Goal: Information Seeking & Learning: Check status

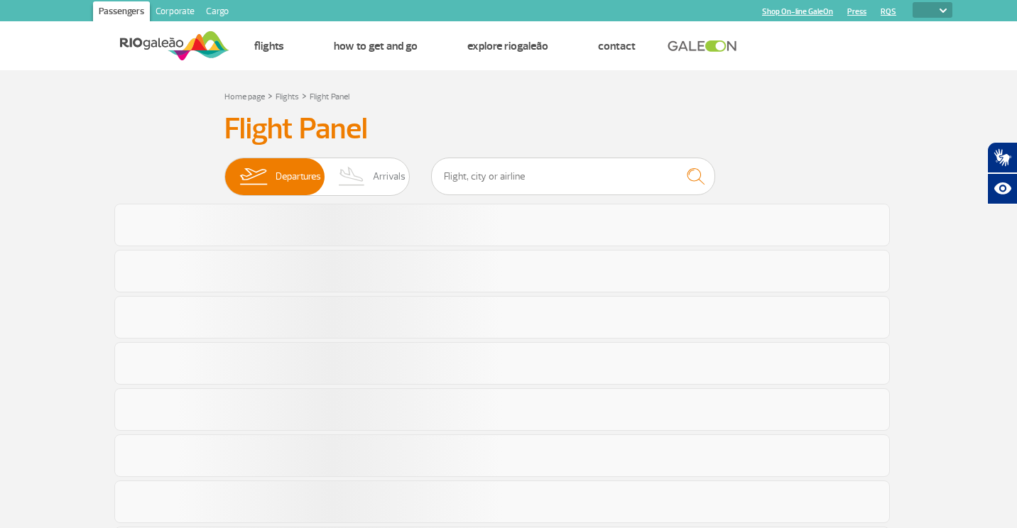
select select
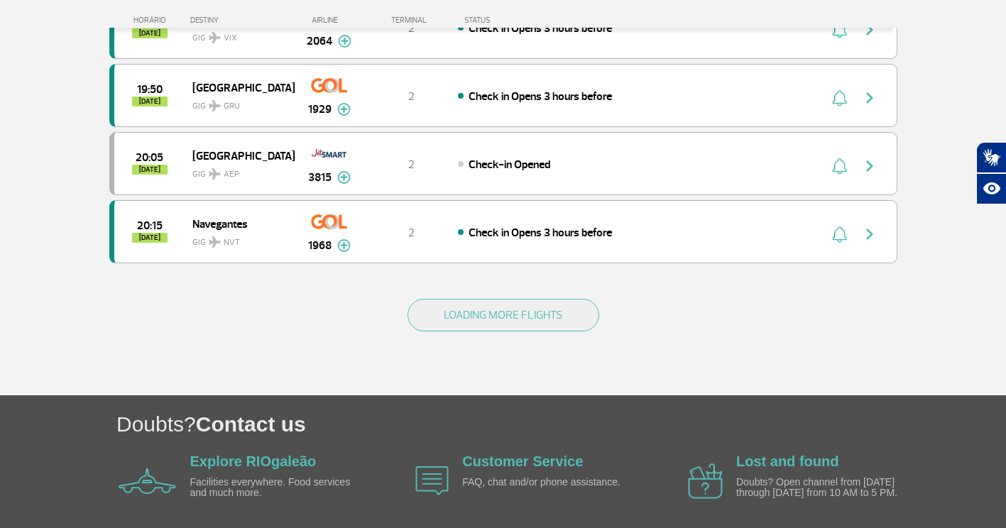
scroll to position [1395, 0]
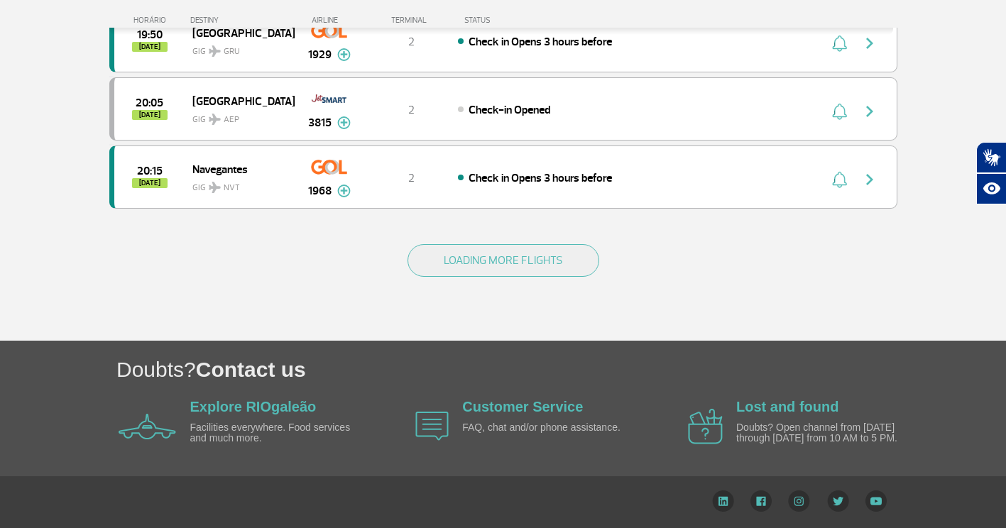
click at [503, 234] on div "LOADING MORE FLIGHTS" at bounding box center [503, 283] width 788 height 114
click at [503, 239] on div "LOADING MORE FLIGHTS" at bounding box center [503, 283] width 788 height 114
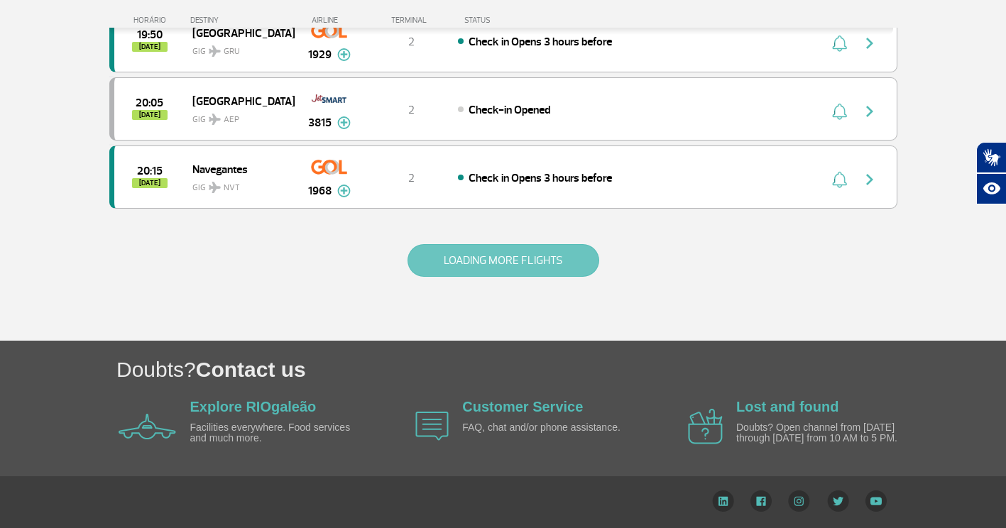
click at [496, 256] on button "LOADING MORE FLIGHTS" at bounding box center [504, 260] width 192 height 33
click at [508, 248] on button "LOADING MORE FLIGHTS" at bounding box center [504, 260] width 192 height 33
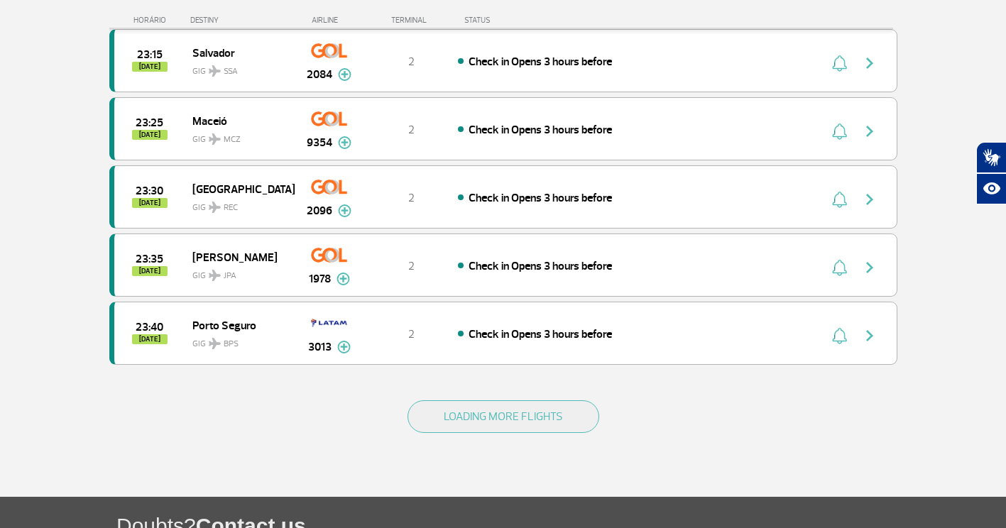
scroll to position [4121, 0]
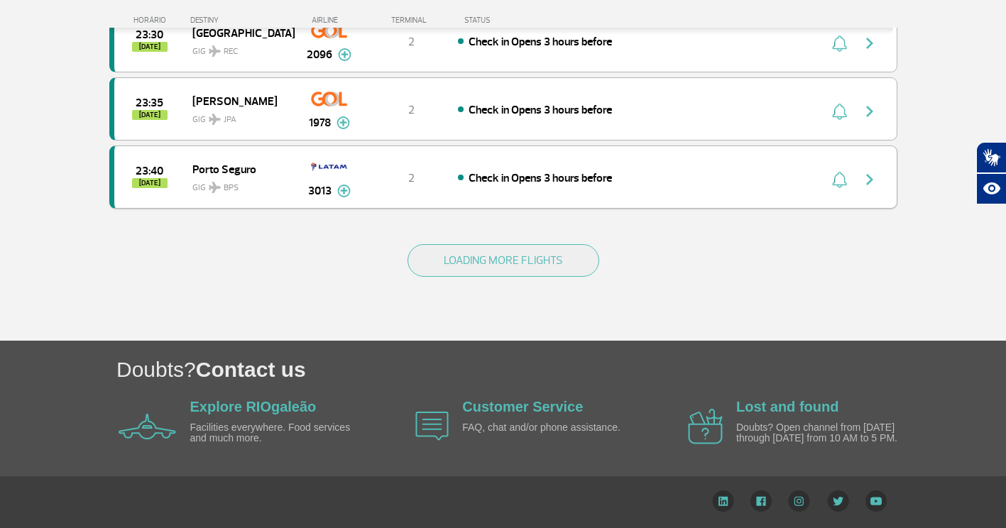
click at [519, 201] on div "23:40 [DATE] [GEOGRAPHIC_DATA] GIG BPS 3013 2 Check in Opens 3 hours before Par…" at bounding box center [503, 177] width 788 height 63
click at [522, 242] on div "LOADING MORE FLIGHTS" at bounding box center [503, 283] width 788 height 114
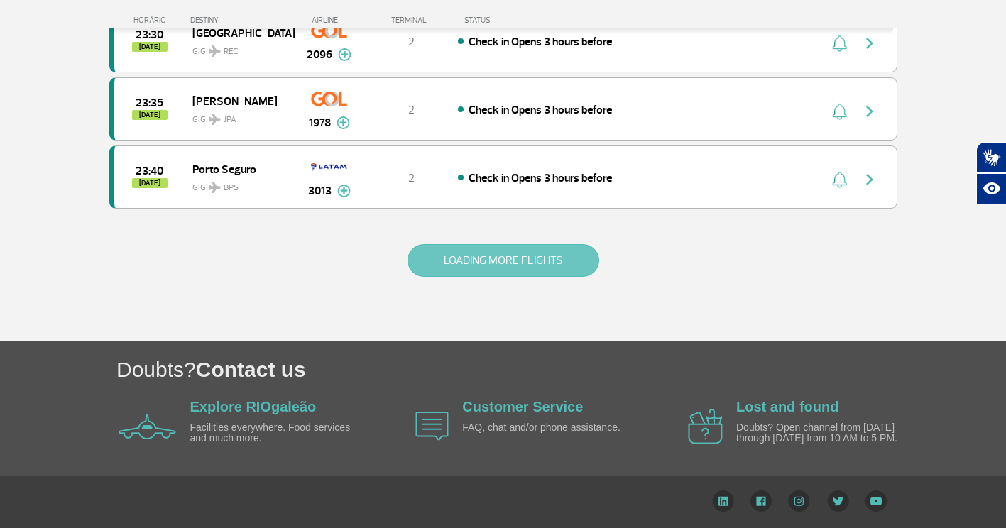
click at [522, 258] on button "LOADING MORE FLIGHTS" at bounding box center [504, 260] width 192 height 33
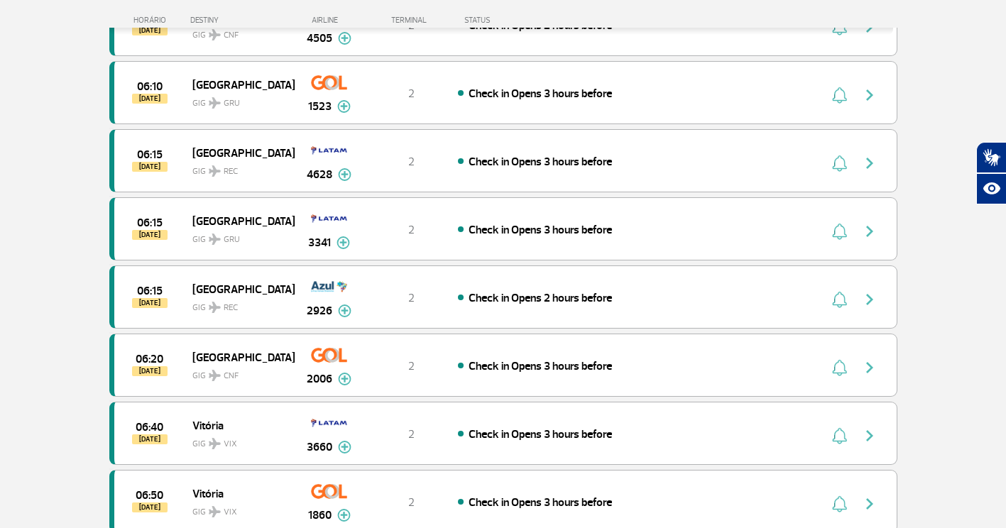
scroll to position [5328, 0]
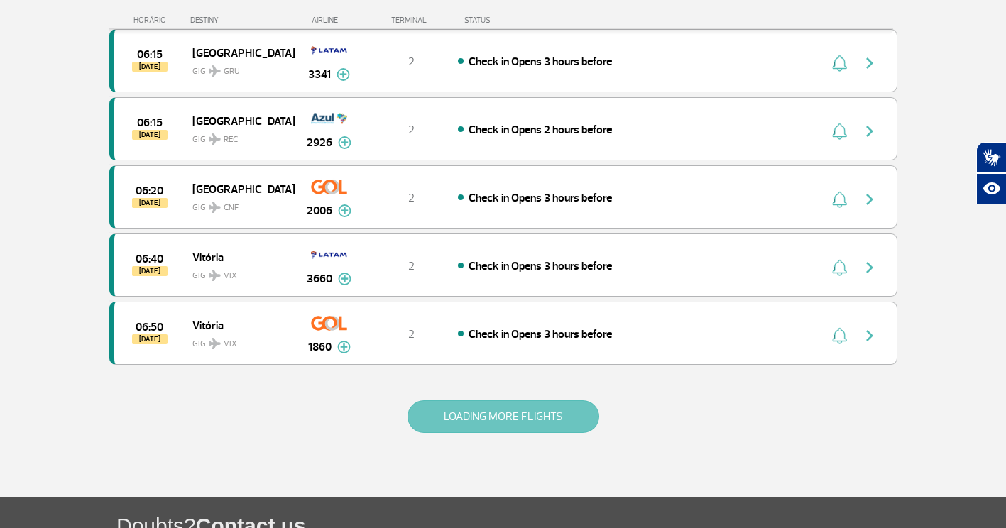
click at [462, 419] on button "LOADING MORE FLIGHTS" at bounding box center [504, 416] width 192 height 33
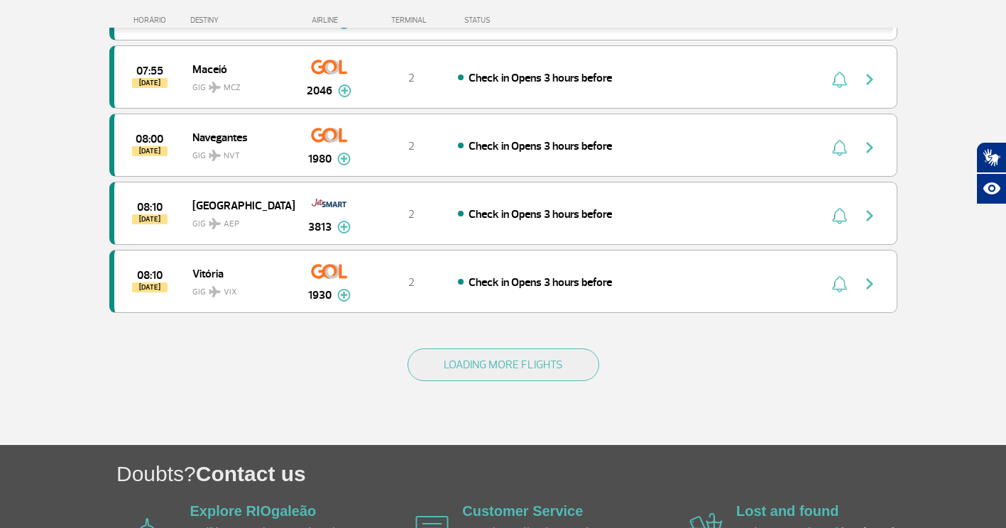
scroll to position [6848, 0]
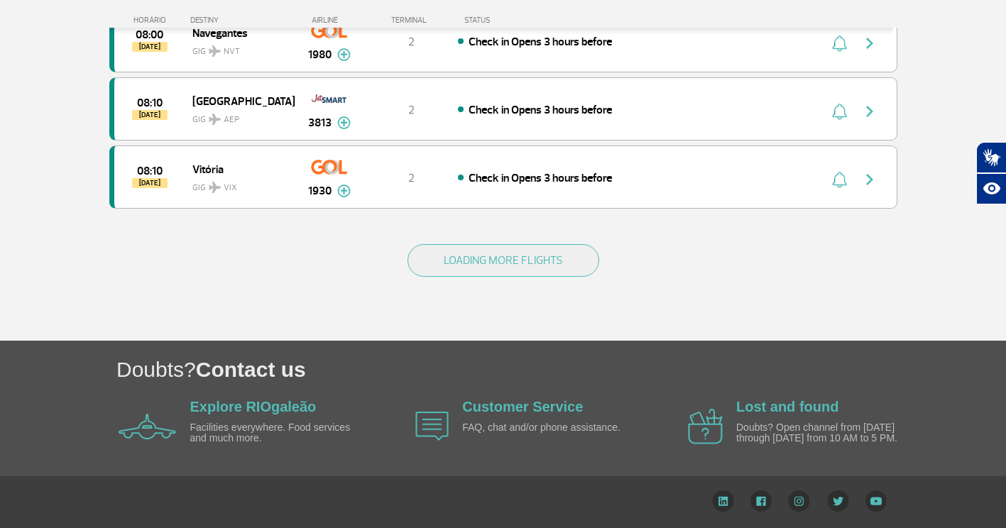
click at [535, 234] on div "LOADING MORE FLIGHTS" at bounding box center [503, 283] width 788 height 114
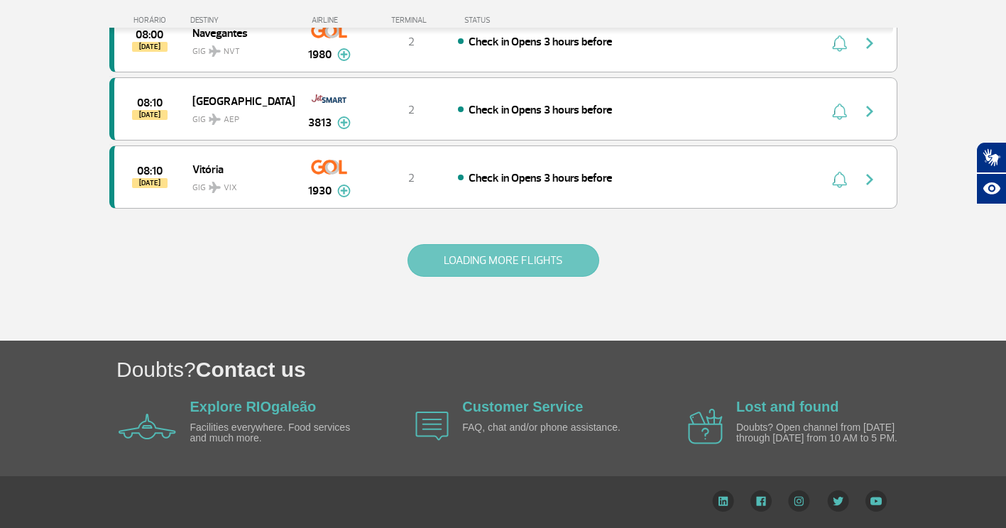
click at [519, 251] on button "LOADING MORE FLIGHTS" at bounding box center [504, 260] width 192 height 33
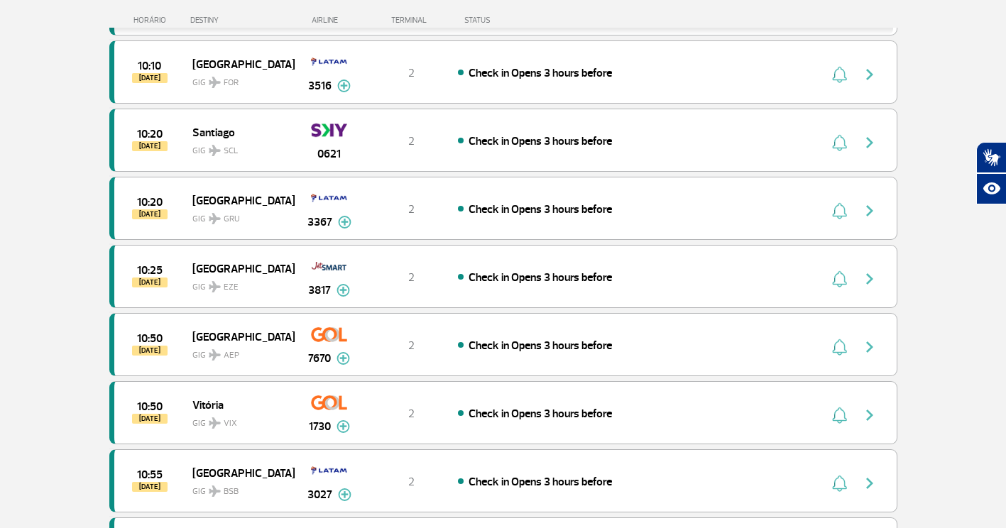
scroll to position [8211, 0]
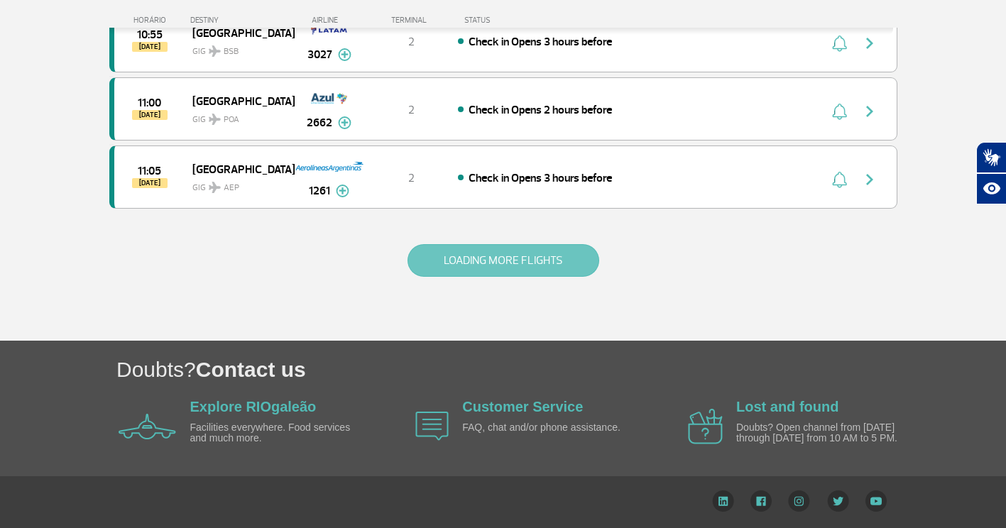
click at [464, 259] on button "LOADING MORE FLIGHTS" at bounding box center [504, 260] width 192 height 33
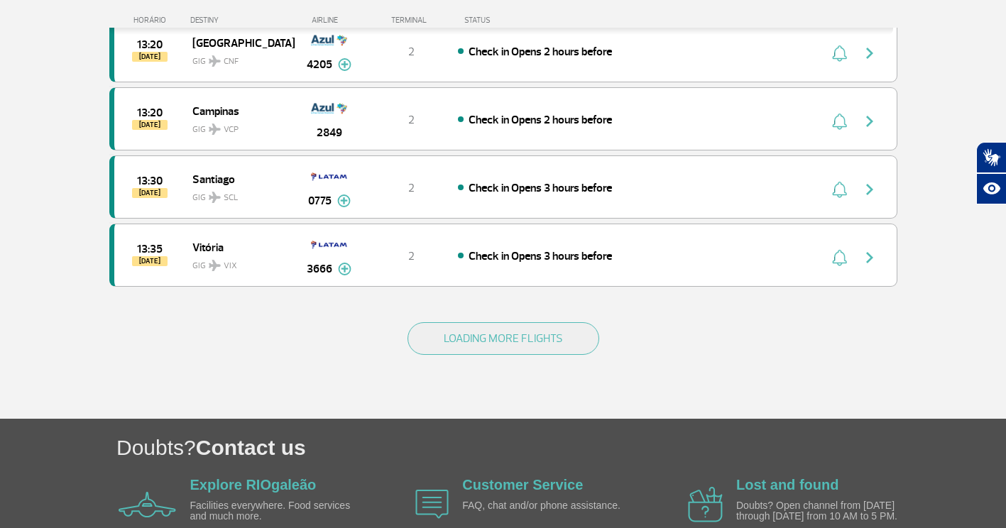
scroll to position [9574, 0]
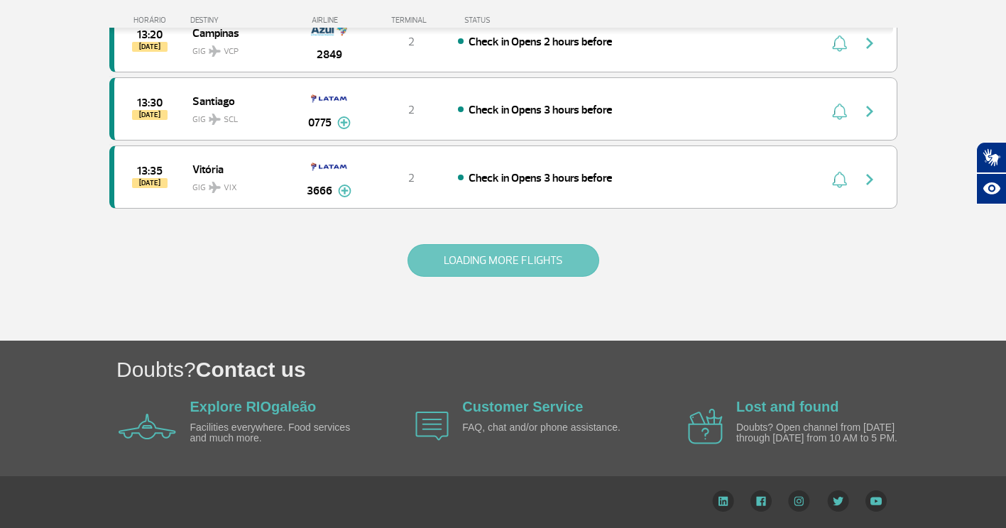
click at [459, 247] on button "LOADING MORE FLIGHTS" at bounding box center [504, 260] width 192 height 33
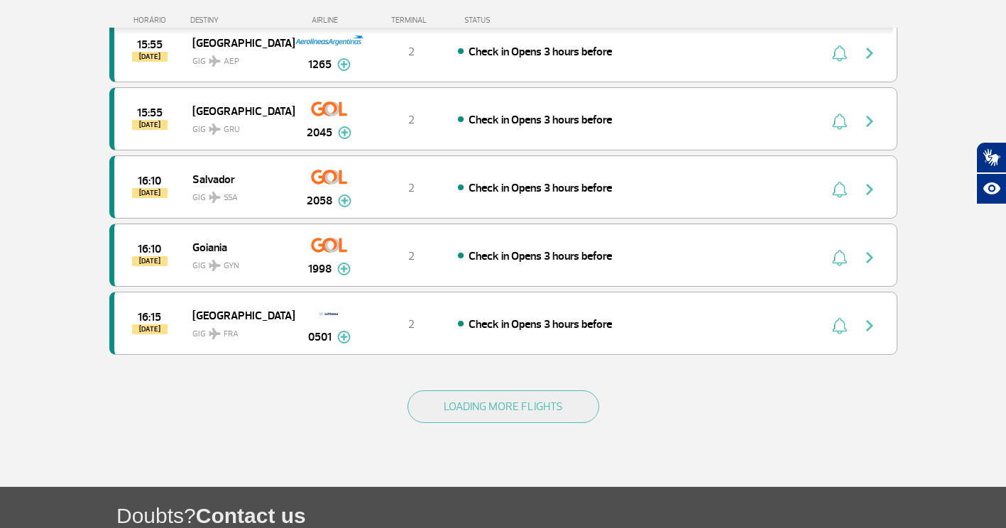
scroll to position [10852, 0]
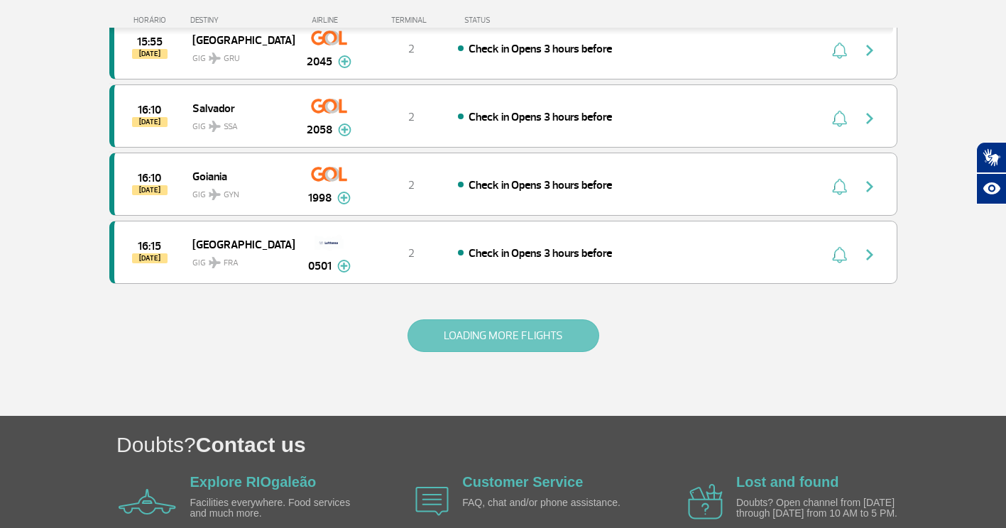
click at [496, 336] on button "LOADING MORE FLIGHTS" at bounding box center [504, 335] width 192 height 33
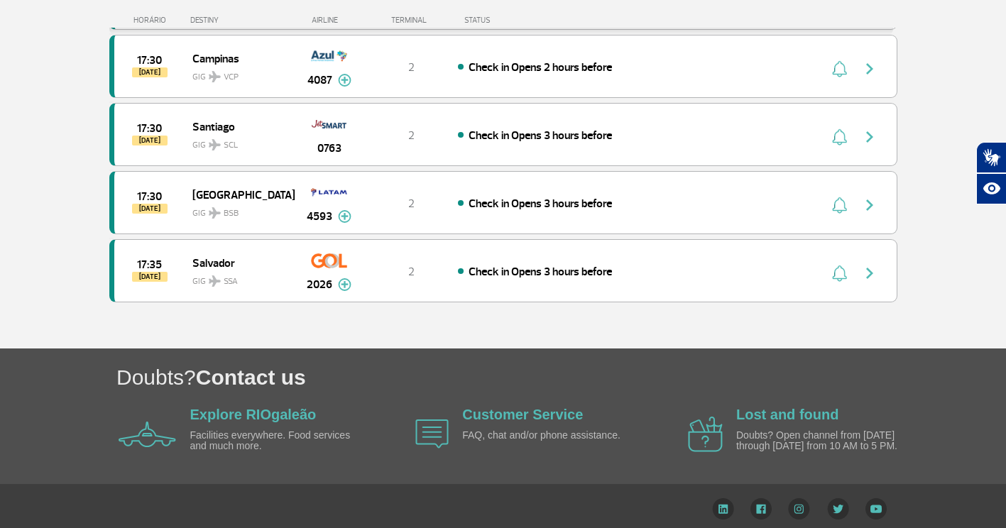
scroll to position [11659, 0]
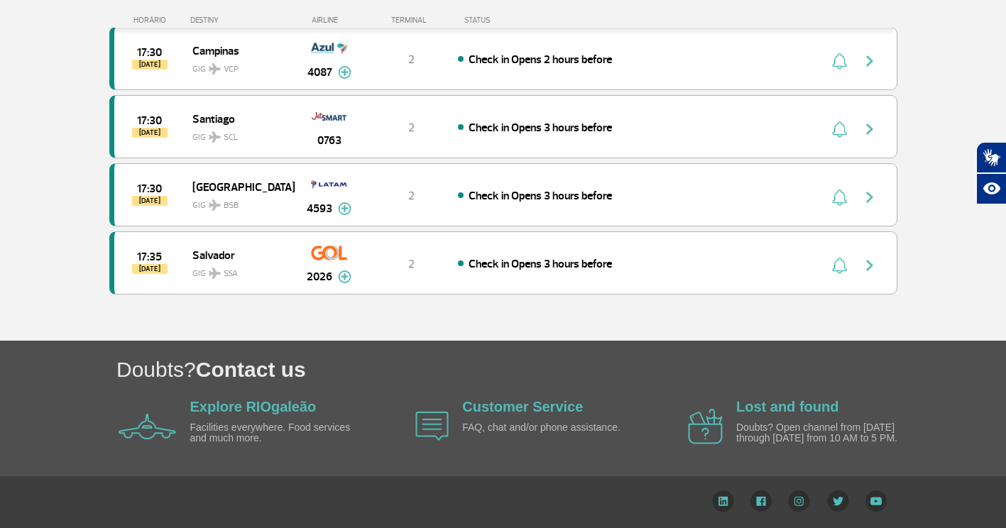
click at [401, 349] on div "Doubts? Contact us Explore RIOgaleão Facilities everywhere. Food services and m…" at bounding box center [503, 409] width 1006 height 136
drag, startPoint x: 303, startPoint y: 327, endPoint x: 267, endPoint y: 279, distance: 60.3
click at [302, 327] on div at bounding box center [503, 326] width 788 height 28
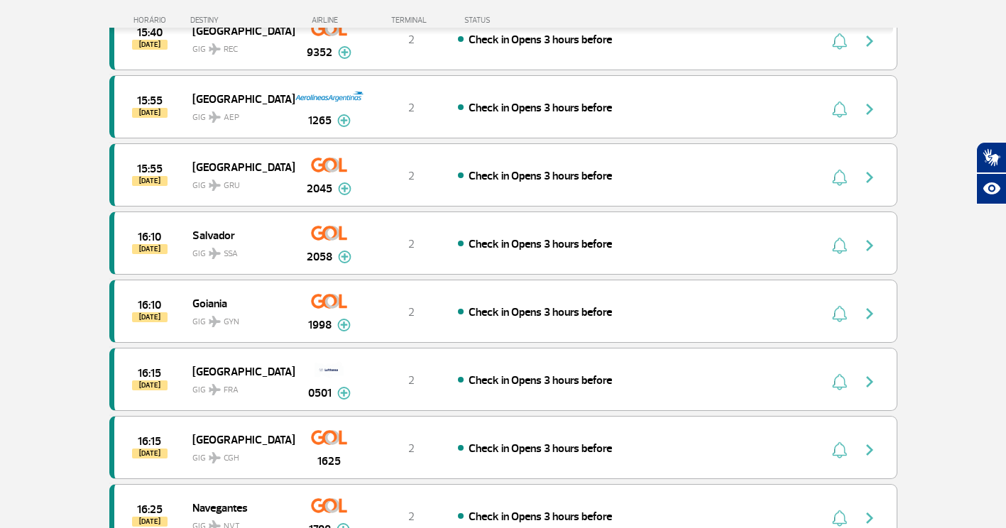
scroll to position [10665, 0]
